Goal: Information Seeking & Learning: Learn about a topic

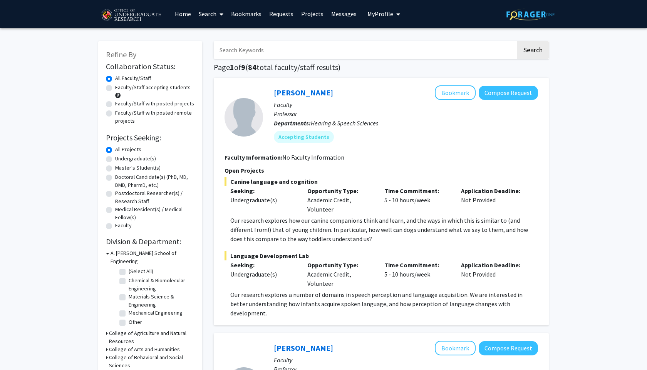
click at [128, 92] on div "Faculty/Staff accepting students" at bounding box center [150, 92] width 89 height 16
click at [128, 88] on label "Faculty/Staff accepting students" at bounding box center [152, 88] width 75 height 8
click at [120, 88] on input "Faculty/Staff accepting students" at bounding box center [117, 86] width 5 height 5
radio input "true"
click at [125, 160] on label "Undergraduate(s)" at bounding box center [135, 159] width 41 height 8
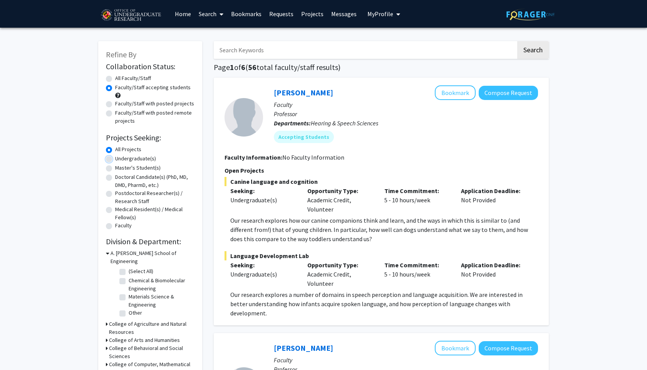
click at [120, 160] on input "Undergraduate(s)" at bounding box center [117, 157] width 5 height 5
radio input "true"
